Goal: Task Accomplishment & Management: Manage account settings

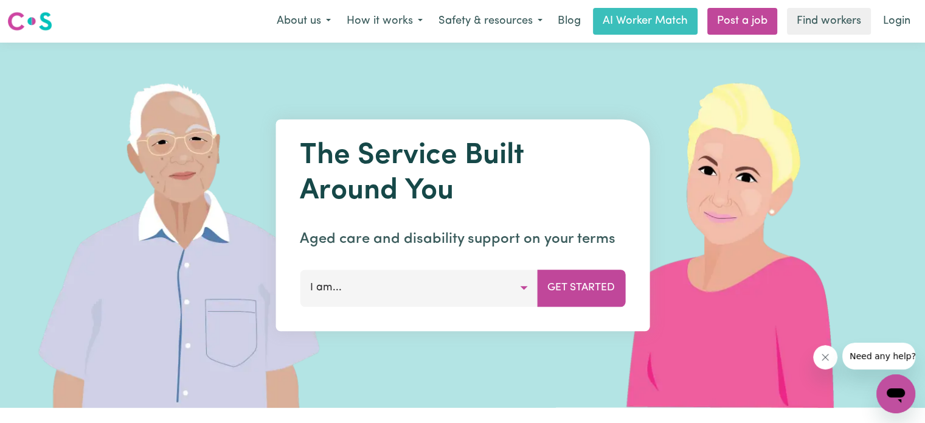
click at [44, 24] on img at bounding box center [29, 21] width 45 height 22
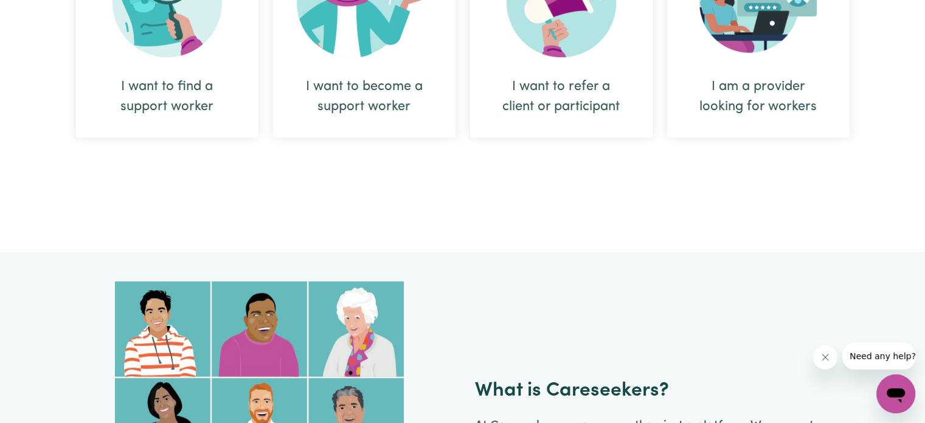
scroll to position [365, 0]
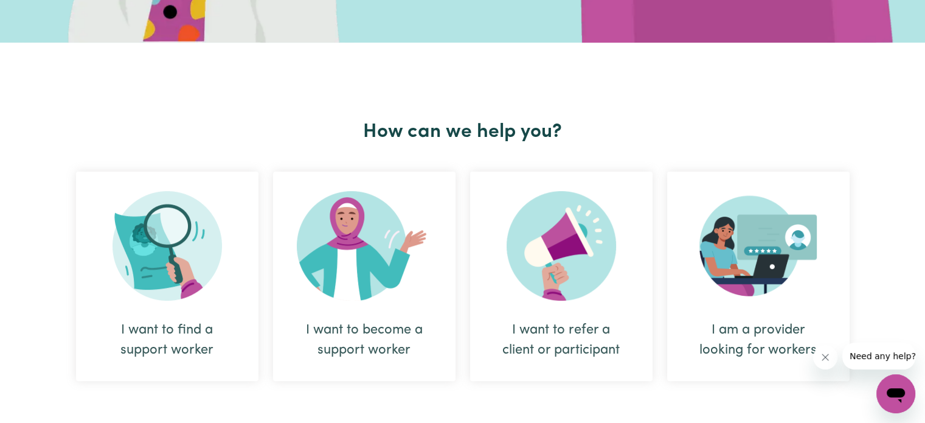
click at [778, 235] on img at bounding box center [758, 245] width 118 height 109
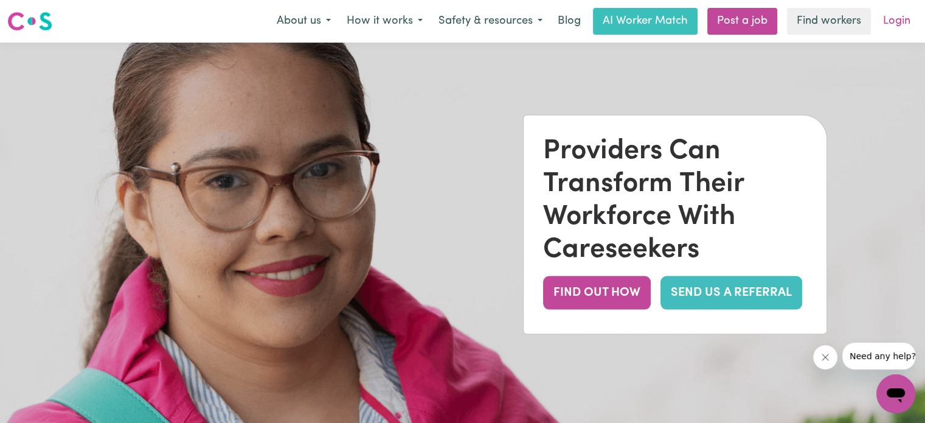
click at [884, 19] on link "Login" at bounding box center [896, 21] width 42 height 27
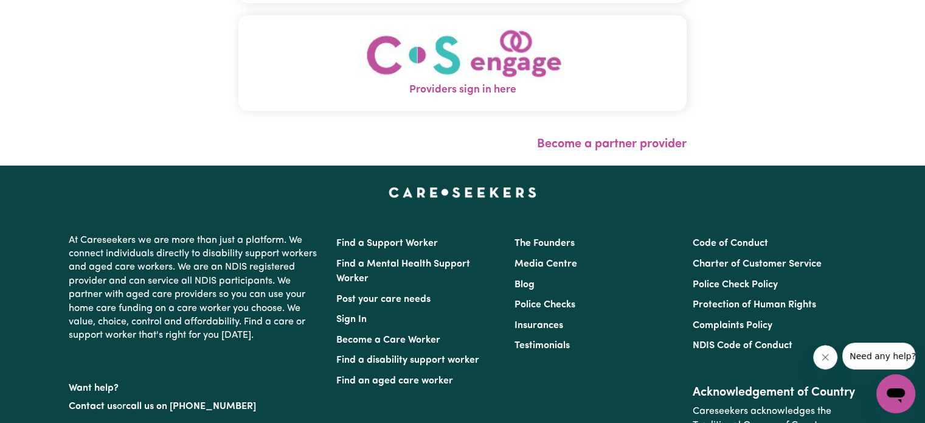
scroll to position [61, 0]
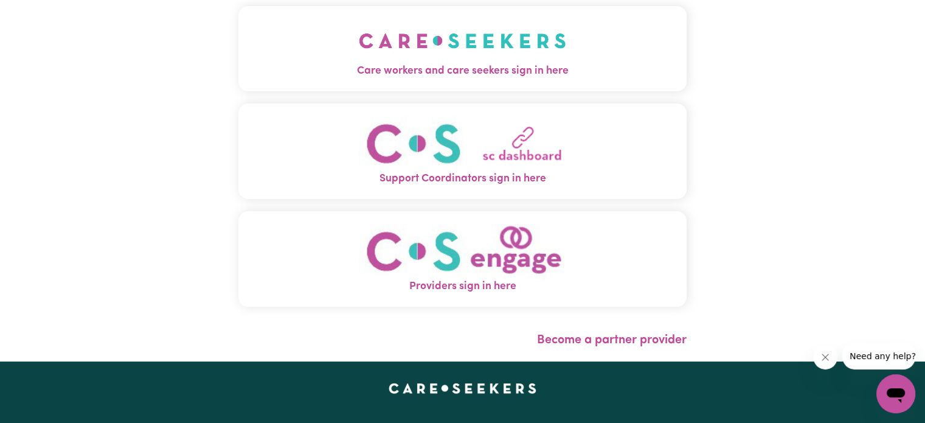
click at [513, 145] on img "Support Coordinators sign in here" at bounding box center [462, 143] width 207 height 55
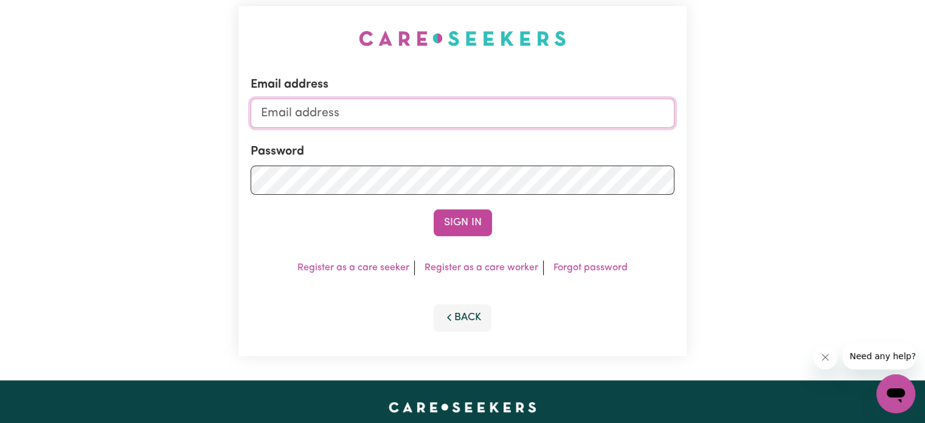
click at [443, 111] on input "Email address" at bounding box center [462, 112] width 424 height 29
type input "[EMAIL_ADDRESS][DOMAIN_NAME]"
click at [744, 198] on div "Email address [EMAIL_ADDRESS][DOMAIN_NAME] Password Sign In Register as a care …" at bounding box center [462, 181] width 925 height 398
click at [433, 209] on button "Sign In" at bounding box center [462, 222] width 58 height 27
